Goal: Information Seeking & Learning: Learn about a topic

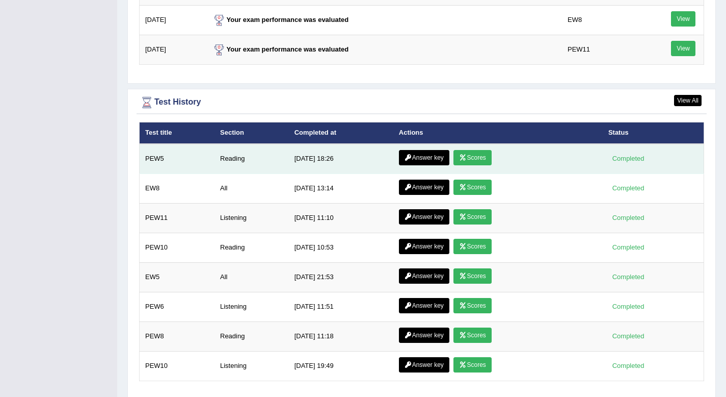
scroll to position [1335, 0]
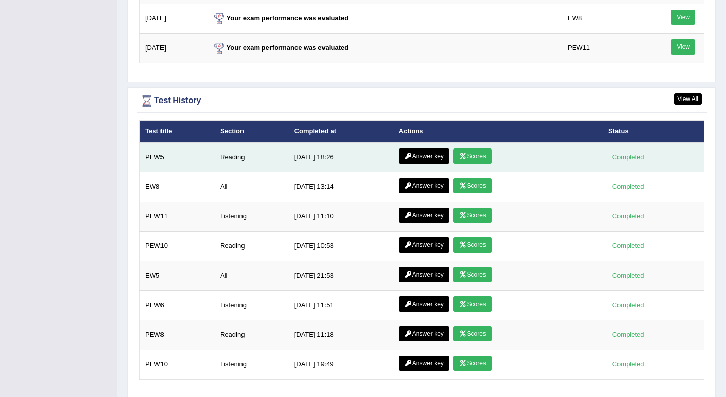
click at [418, 155] on link "Answer key" at bounding box center [424, 155] width 50 height 15
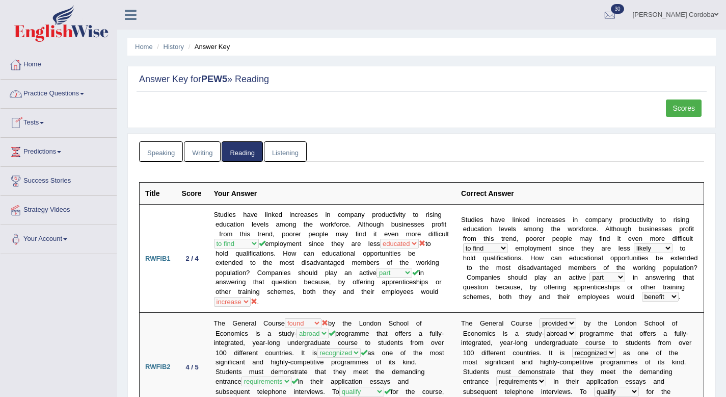
click at [54, 93] on link "Practice Questions" at bounding box center [59, 92] width 116 height 25
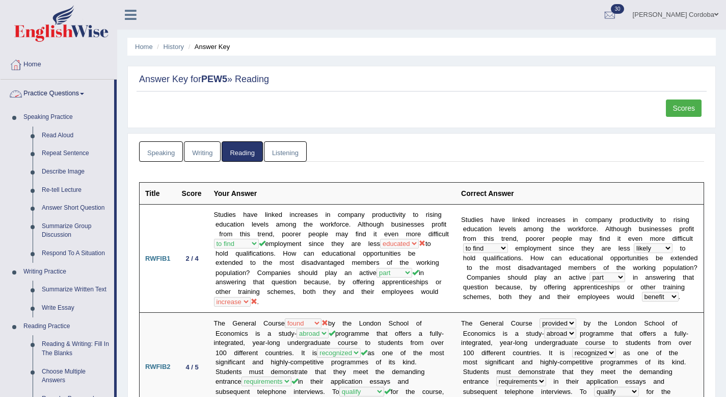
click at [54, 92] on link "Practice Questions" at bounding box center [58, 92] width 114 height 25
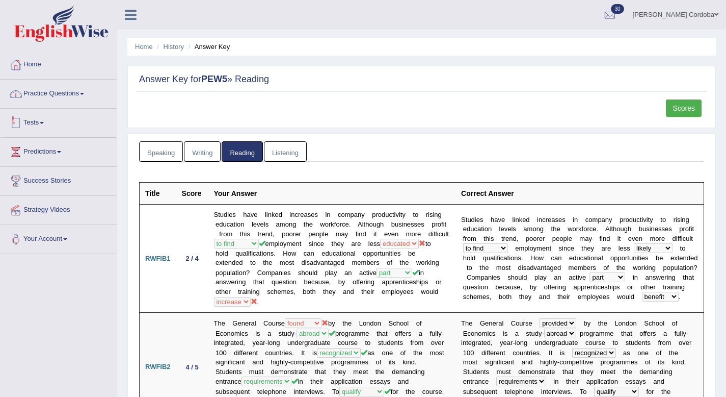
click at [34, 116] on link "Tests" at bounding box center [59, 121] width 116 height 25
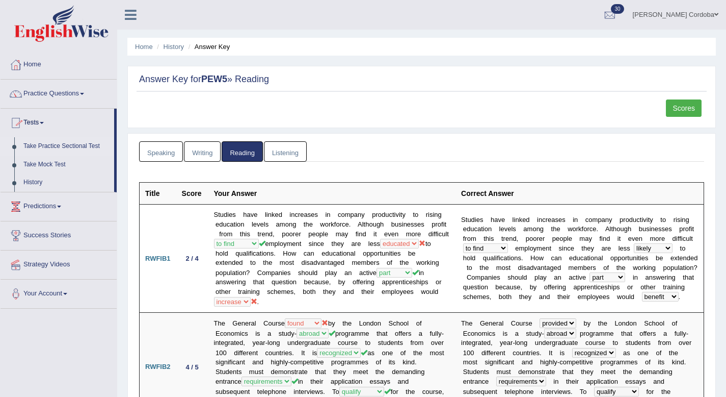
click at [71, 147] on link "Take Practice Sectional Test" at bounding box center [66, 146] width 95 height 18
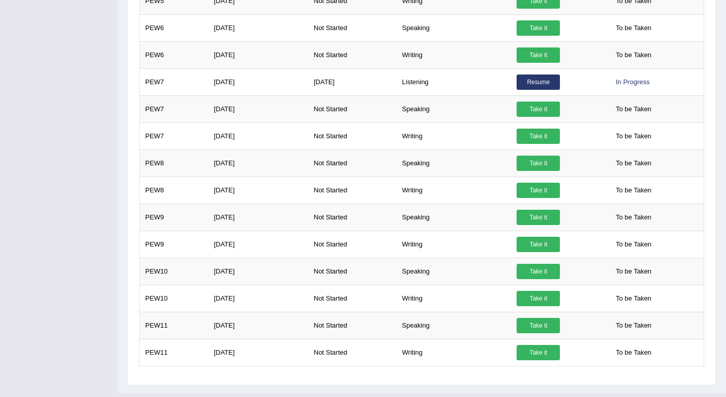
scroll to position [364, 0]
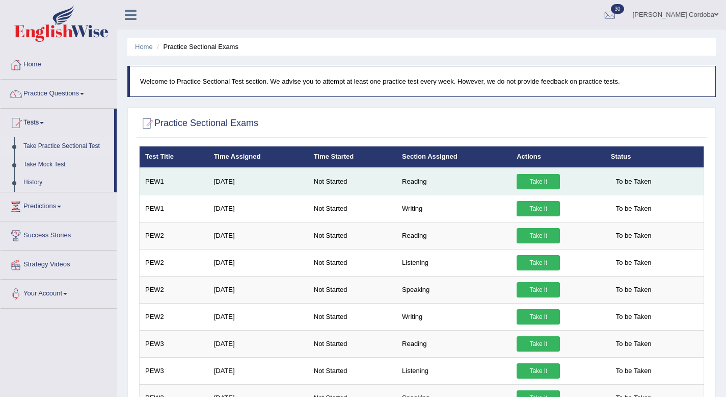
click at [531, 187] on link "Take it" at bounding box center [538, 181] width 43 height 15
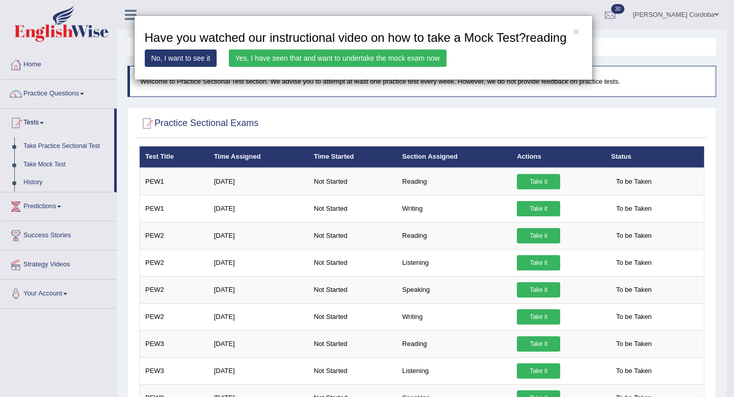
click at [383, 67] on link "Yes, I have seen that and want to undertake the mock exam now" at bounding box center [338, 57] width 218 height 17
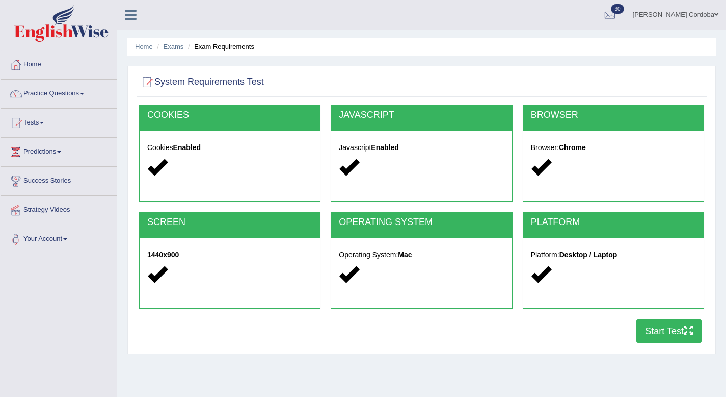
click at [667, 336] on button "Start Test" at bounding box center [669, 330] width 65 height 23
click at [55, 93] on link "Practice Questions" at bounding box center [59, 92] width 116 height 25
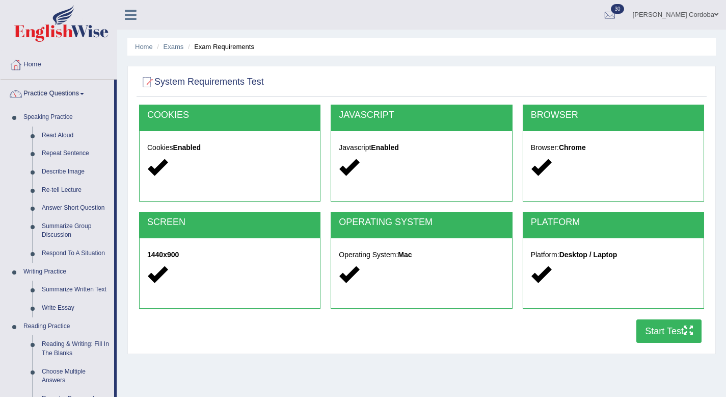
click at [56, 92] on link "Practice Questions" at bounding box center [58, 92] width 114 height 25
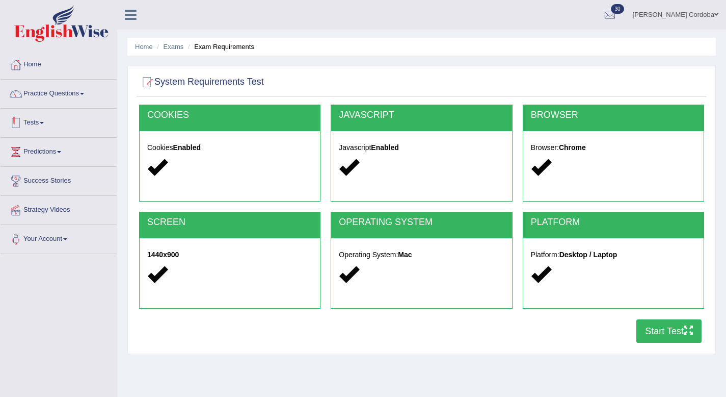
click at [40, 115] on link "Tests" at bounding box center [59, 121] width 116 height 25
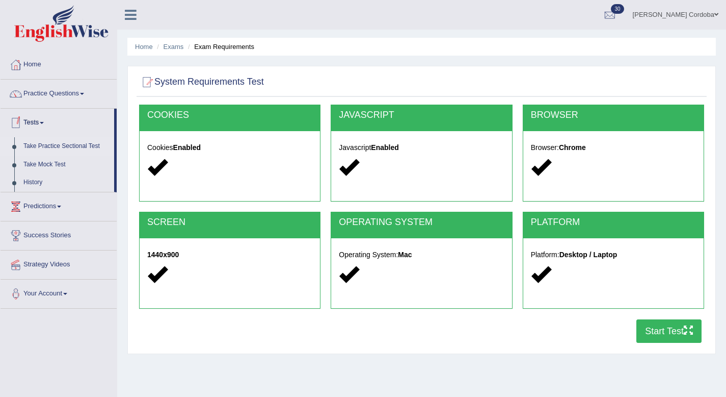
click at [81, 145] on link "Take Practice Sectional Test" at bounding box center [66, 146] width 95 height 18
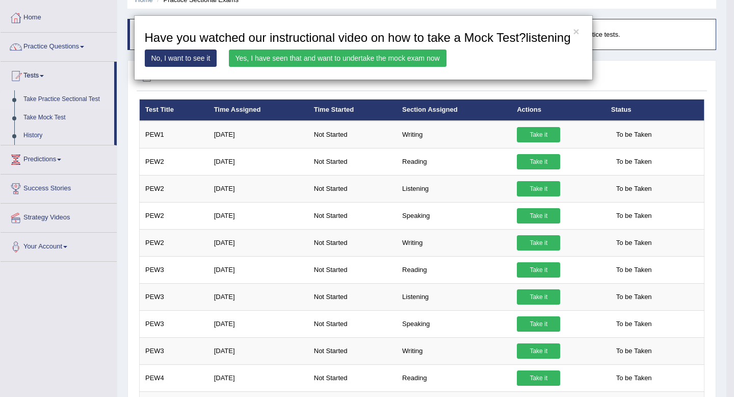
click at [363, 67] on link "Yes, I have seen that and want to undertake the mock exam now" at bounding box center [338, 57] width 218 height 17
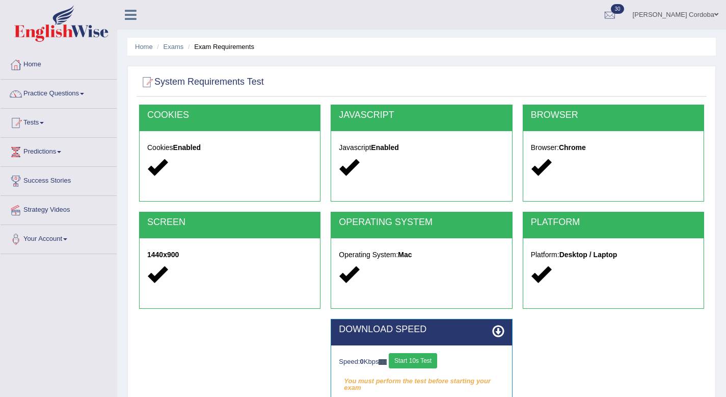
click at [421, 347] on div "Speed: 0 Kbps Start 10s Test You must perform the test before starting your exa…" at bounding box center [421, 370] width 180 height 51
click at [421, 363] on button "Start 10s Test" at bounding box center [413, 360] width 48 height 15
click at [421, 363] on button "Start 10s Test" at bounding box center [424, 360] width 48 height 15
click at [420, 365] on button "Start 10s Test" at bounding box center [424, 360] width 48 height 15
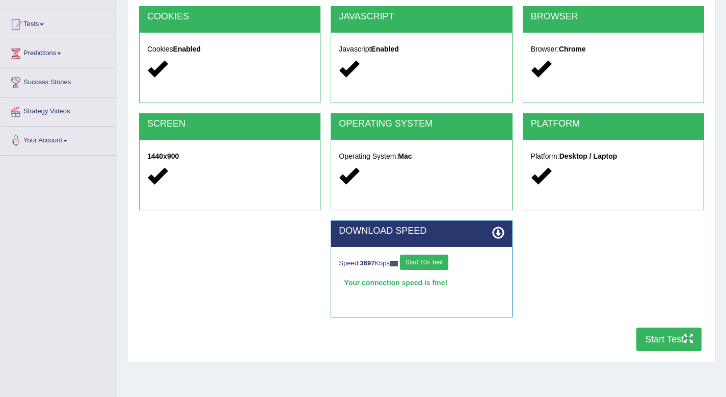
scroll to position [114, 0]
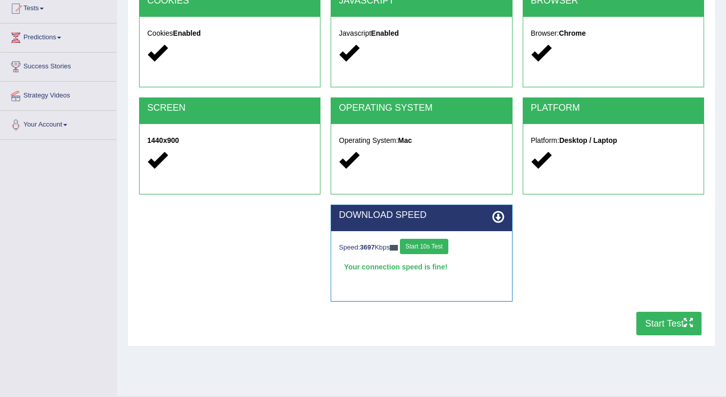
click at [666, 317] on button "Start Test" at bounding box center [669, 322] width 65 height 23
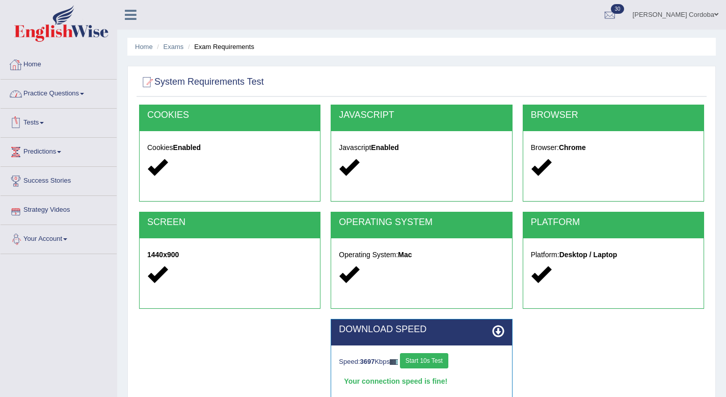
click at [39, 60] on link "Home" at bounding box center [59, 62] width 116 height 25
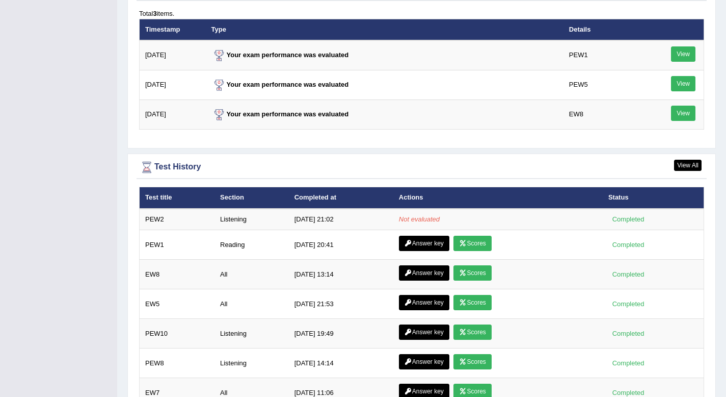
scroll to position [1268, 0]
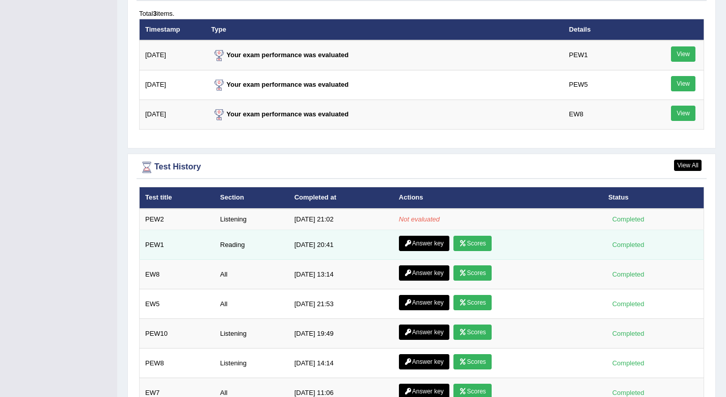
click at [427, 246] on link "Answer key" at bounding box center [424, 243] width 50 height 15
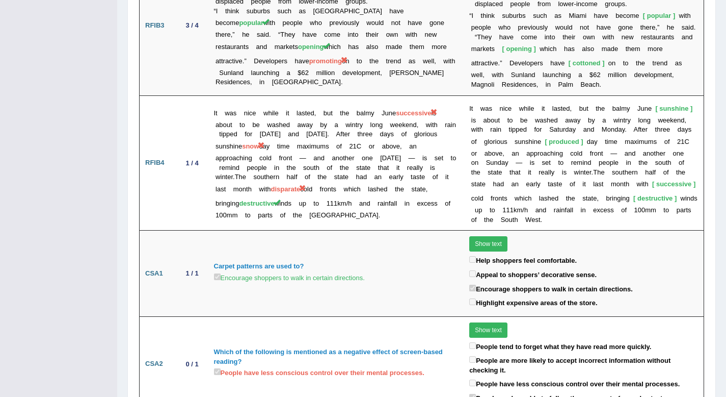
scroll to position [1914, 0]
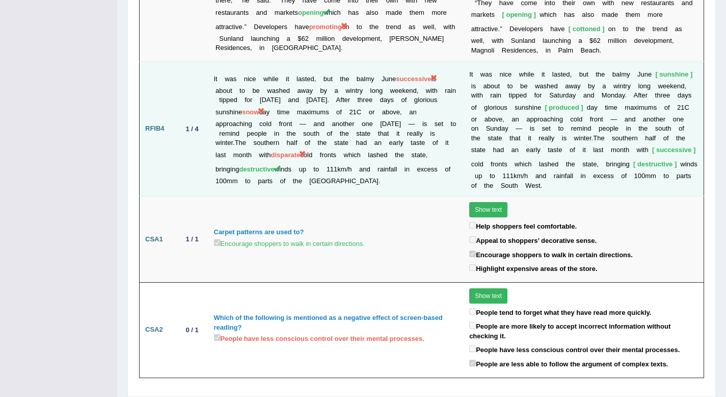
click at [296, 135] on td "It was nice while it lasted, but the balmy June successive is about to be washe…" at bounding box center [336, 128] width 256 height 135
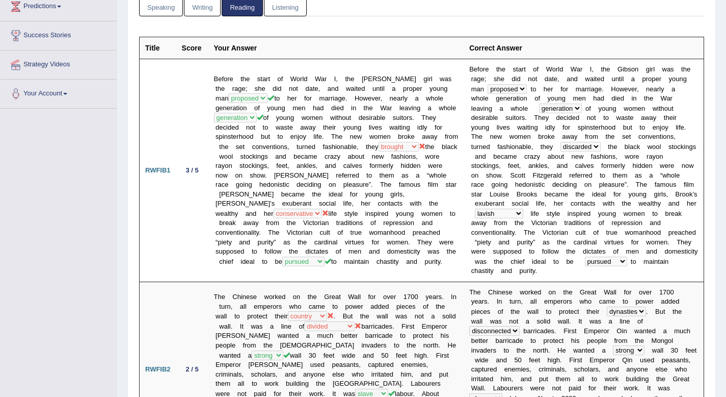
scroll to position [0, 0]
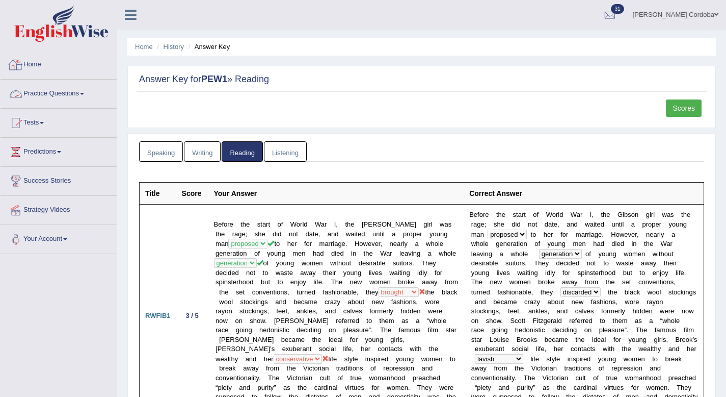
click at [36, 65] on link "Home" at bounding box center [59, 62] width 116 height 25
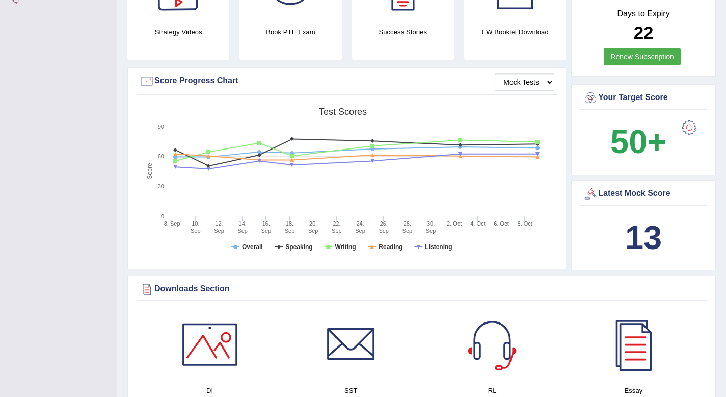
scroll to position [243, 0]
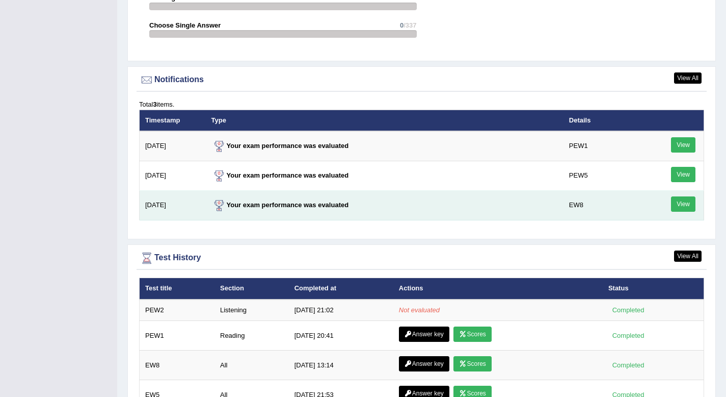
scroll to position [1327, 0]
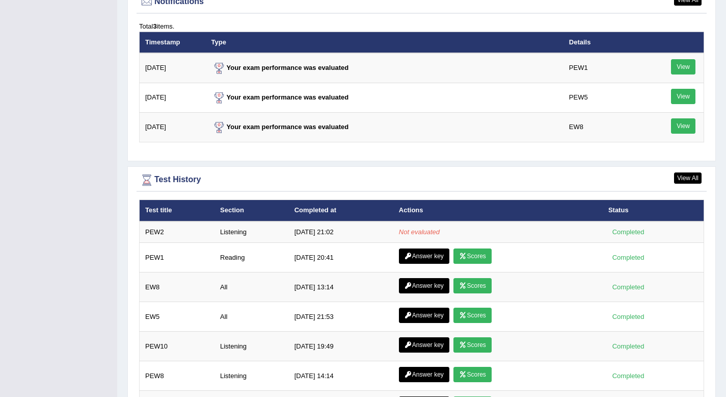
scroll to position [1259, 0]
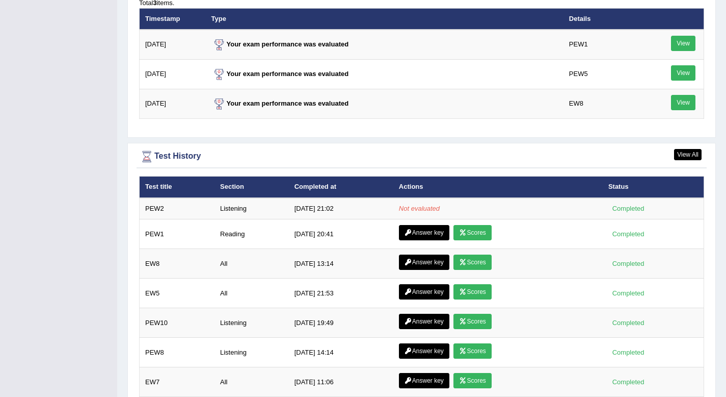
scroll to position [1281, 0]
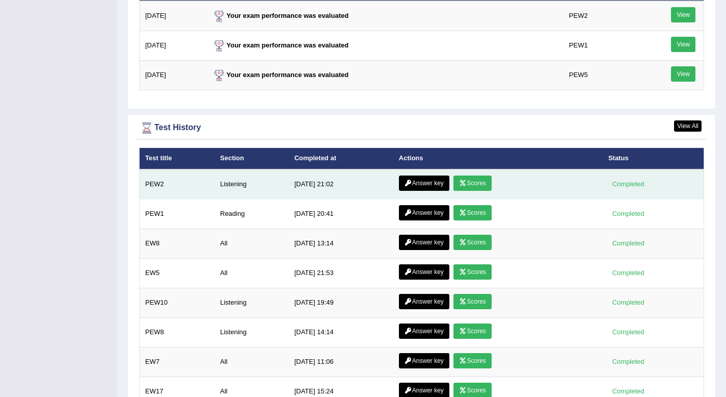
click at [429, 184] on link "Answer key" at bounding box center [424, 182] width 50 height 15
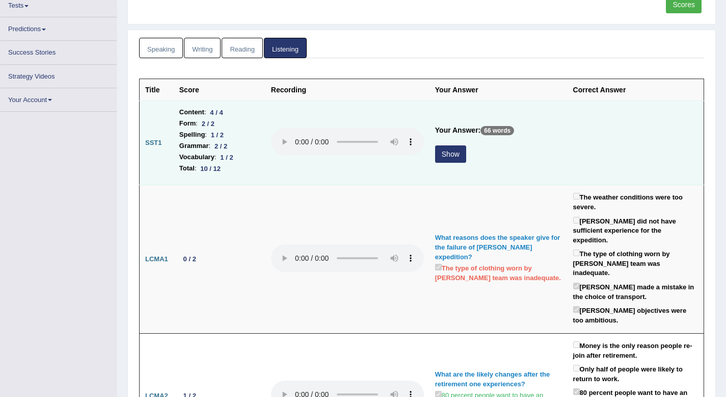
click at [449, 158] on button "Show" at bounding box center [450, 153] width 31 height 17
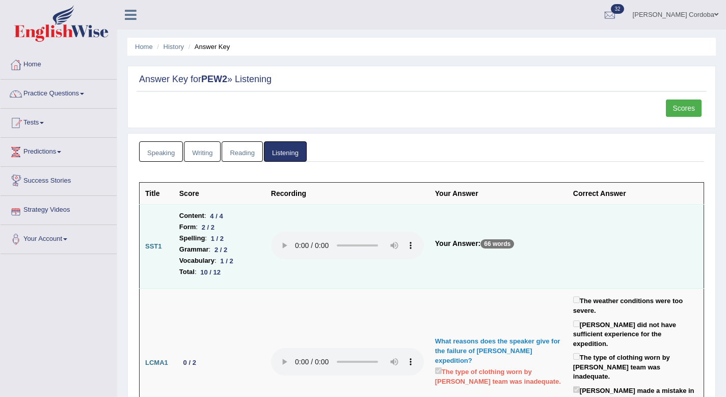
click at [168, 156] on link "Speaking" at bounding box center [161, 151] width 44 height 21
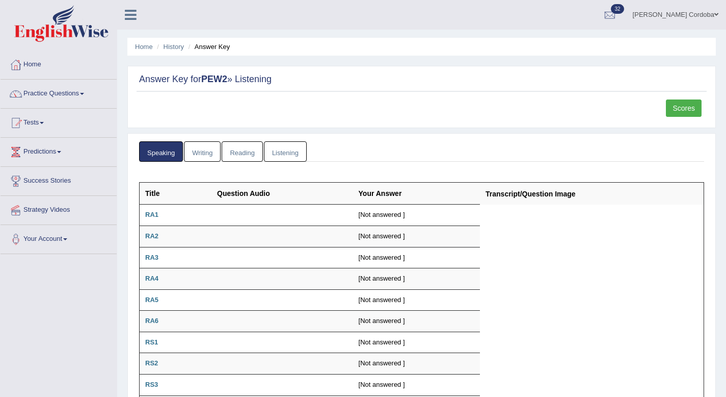
click at [201, 148] on link "Writing" at bounding box center [202, 151] width 37 height 21
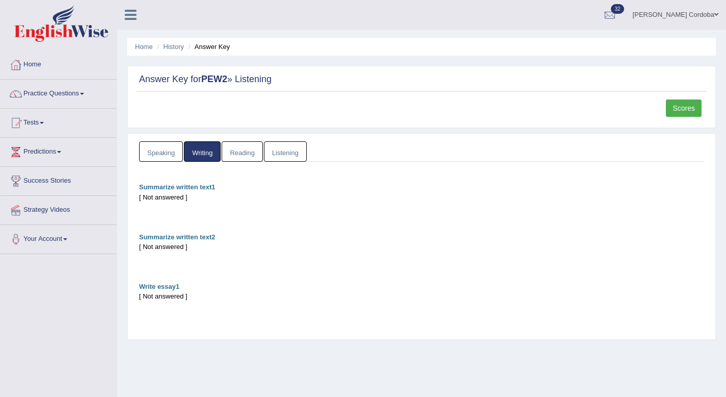
click at [259, 150] on link "Reading" at bounding box center [242, 151] width 41 height 21
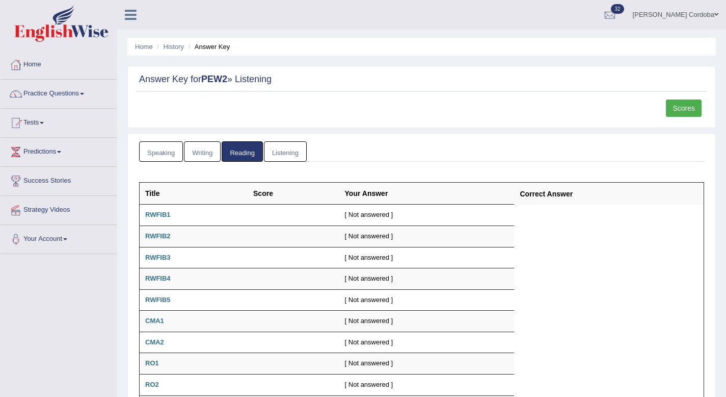
click at [283, 147] on link "Listening" at bounding box center [285, 151] width 43 height 21
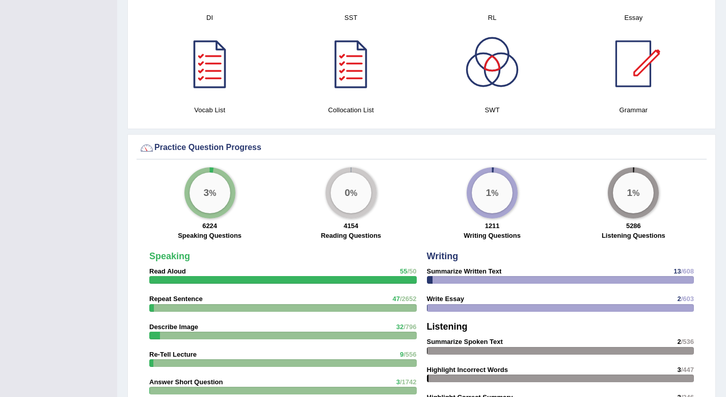
scroll to position [416, 0]
